Goal: Information Seeking & Learning: Learn about a topic

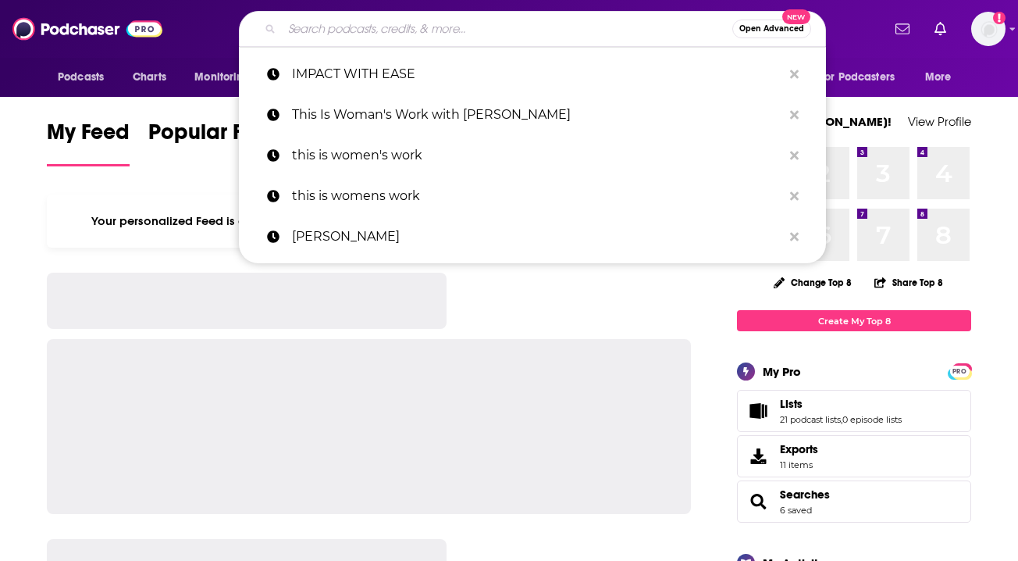
click at [411, 34] on input "Search podcasts, credits, & more..." at bounding box center [507, 28] width 450 height 25
type input "l"
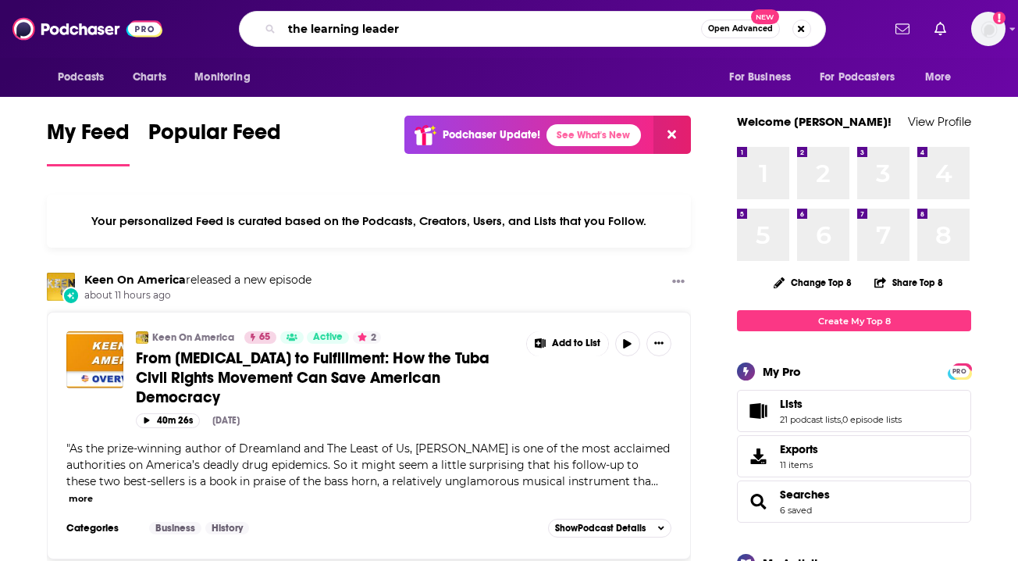
type input "the learning leader"
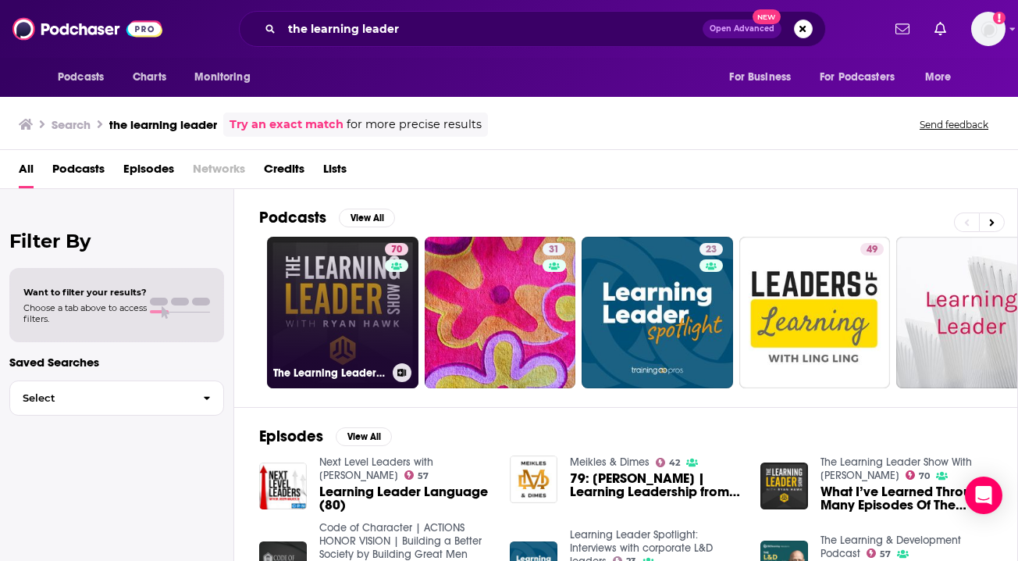
click at [348, 343] on link "70 The Learning Leader Show With [PERSON_NAME]" at bounding box center [342, 312] width 151 height 151
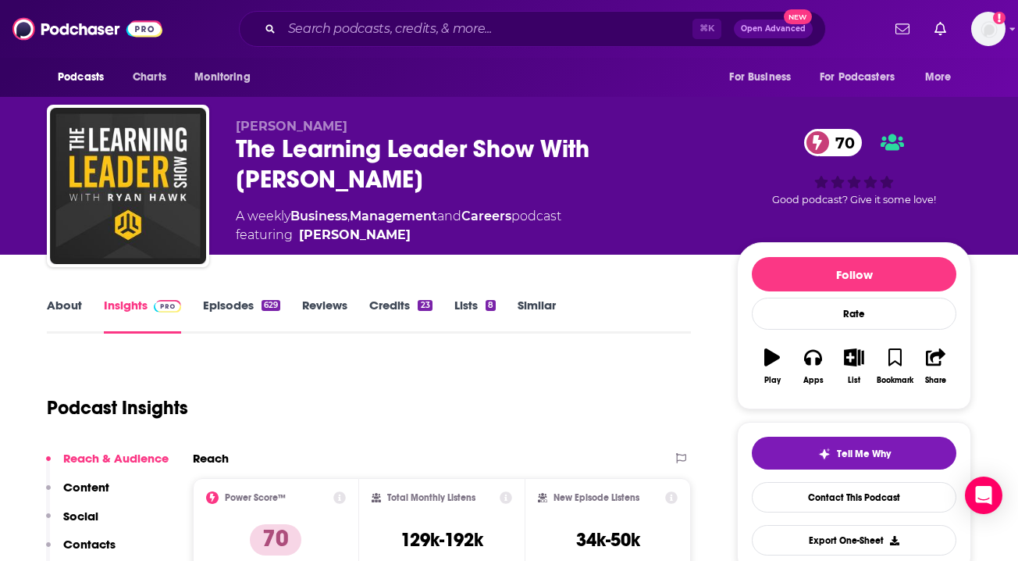
scroll to position [113, 0]
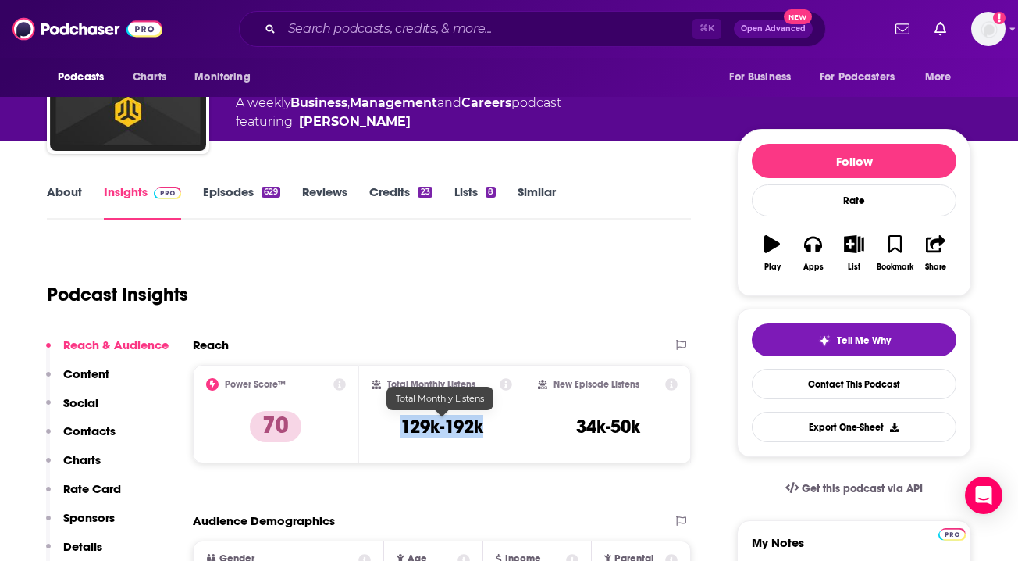
drag, startPoint x: 496, startPoint y: 431, endPoint x: 390, endPoint y: 429, distance: 106.2
click at [390, 430] on div "Total Monthly Listens 129k-192k" at bounding box center [442, 414] width 141 height 72
copy h3 "129k-192k"
